Goal: Task Accomplishment & Management: Use online tool/utility

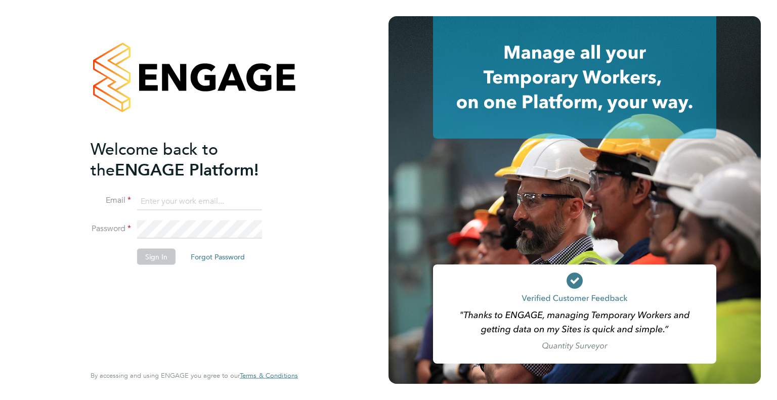
type input "[PERSON_NAME][EMAIL_ADDRESS][DOMAIN_NAME]"
drag, startPoint x: 132, startPoint y: 267, endPoint x: 141, endPoint y: 261, distance: 10.9
click at [132, 265] on li "Sign In Forgot Password" at bounding box center [189, 261] width 197 height 26
click at [156, 253] on button "Sign In" at bounding box center [156, 256] width 38 height 16
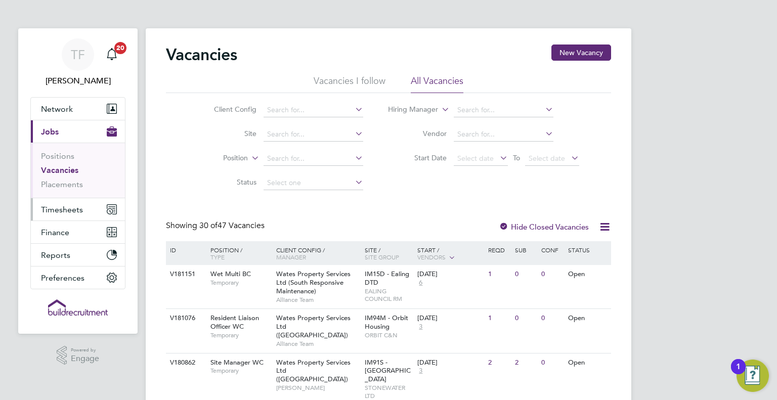
click at [58, 210] on span "Timesheets" at bounding box center [62, 210] width 42 height 10
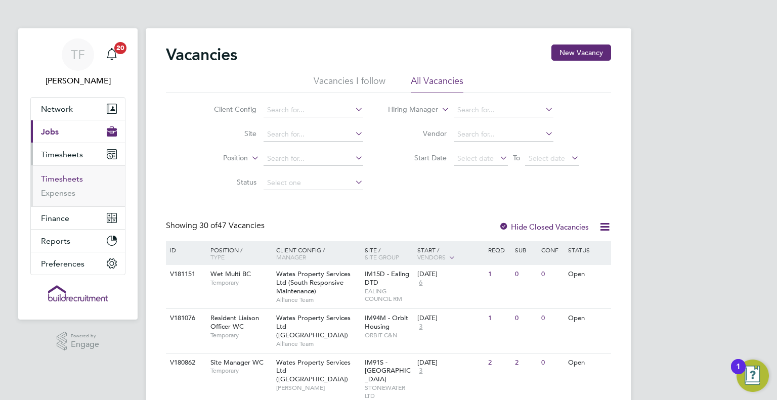
click at [65, 180] on link "Timesheets" at bounding box center [62, 179] width 42 height 10
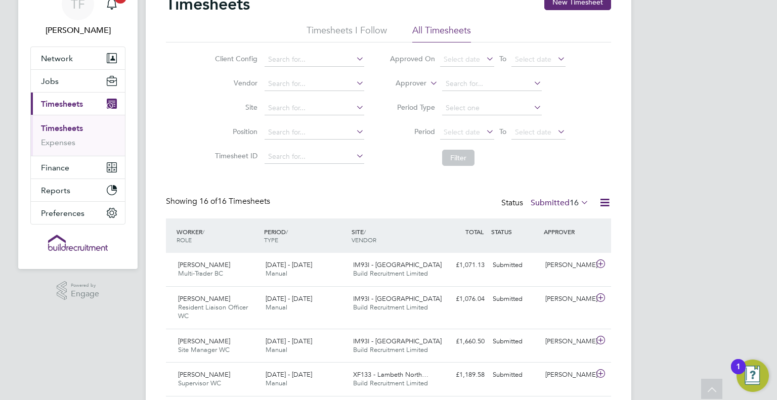
click at [579, 199] on icon at bounding box center [579, 202] width 0 height 14
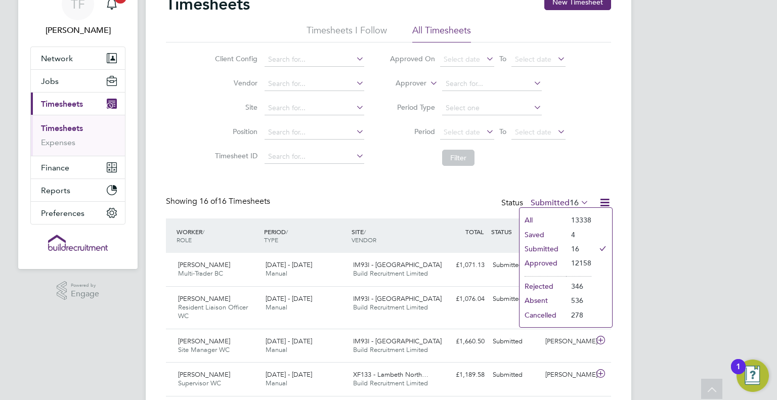
click at [538, 261] on li "Approved" at bounding box center [543, 263] width 47 height 14
